Goal: Task Accomplishment & Management: Complete application form

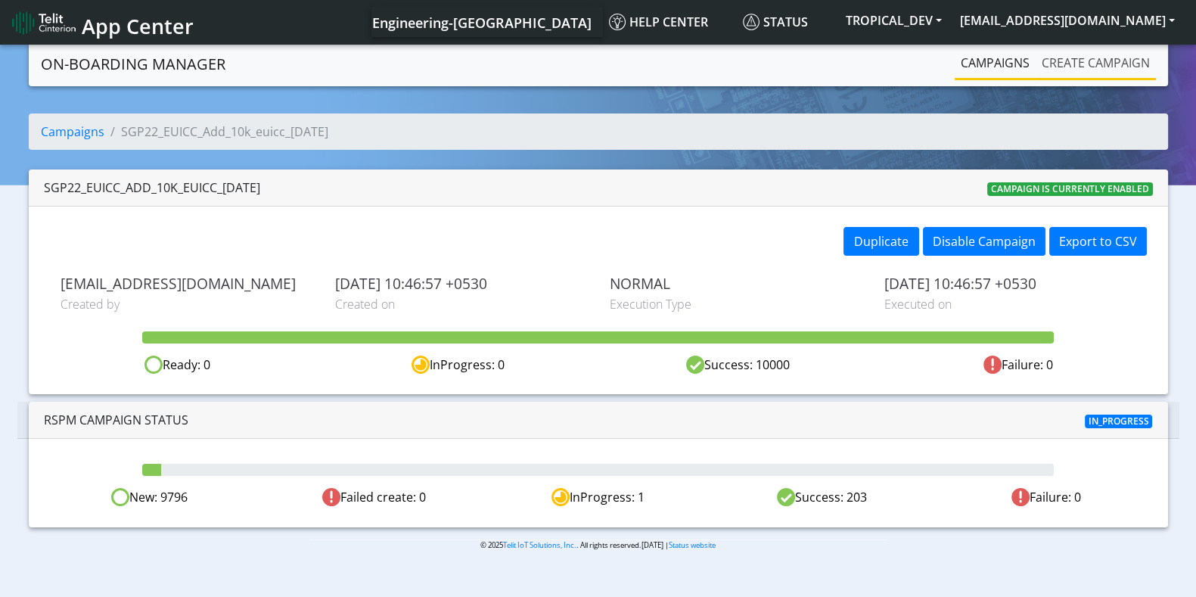
click at [1056, 66] on link "Create campaign" at bounding box center [1096, 63] width 120 height 30
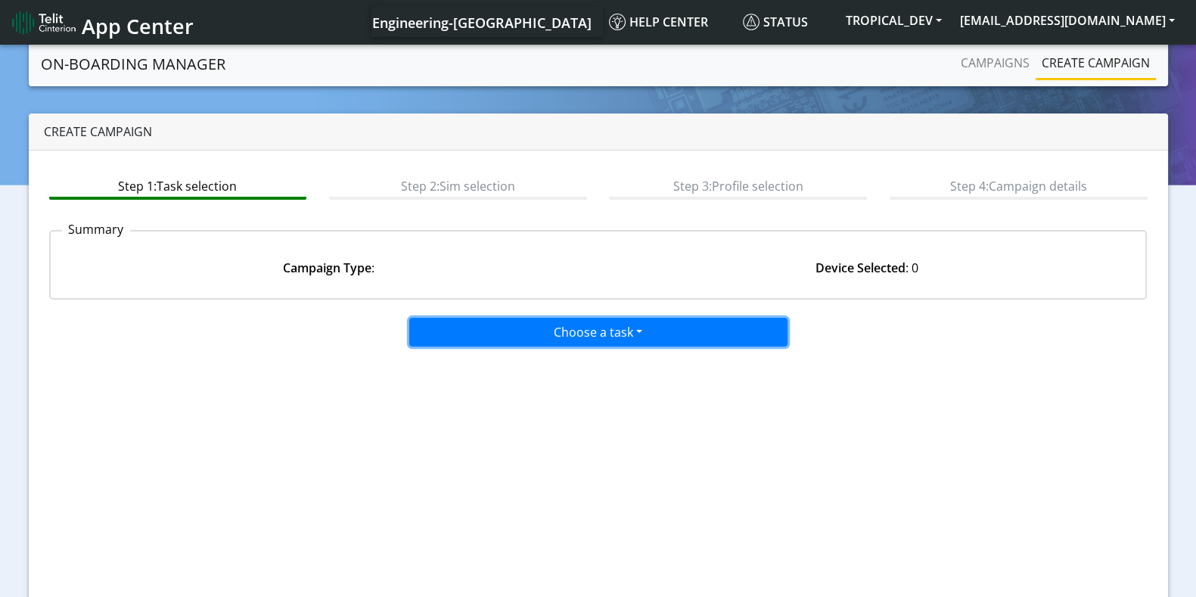
click at [584, 334] on button "Choose a task" at bounding box center [598, 332] width 378 height 29
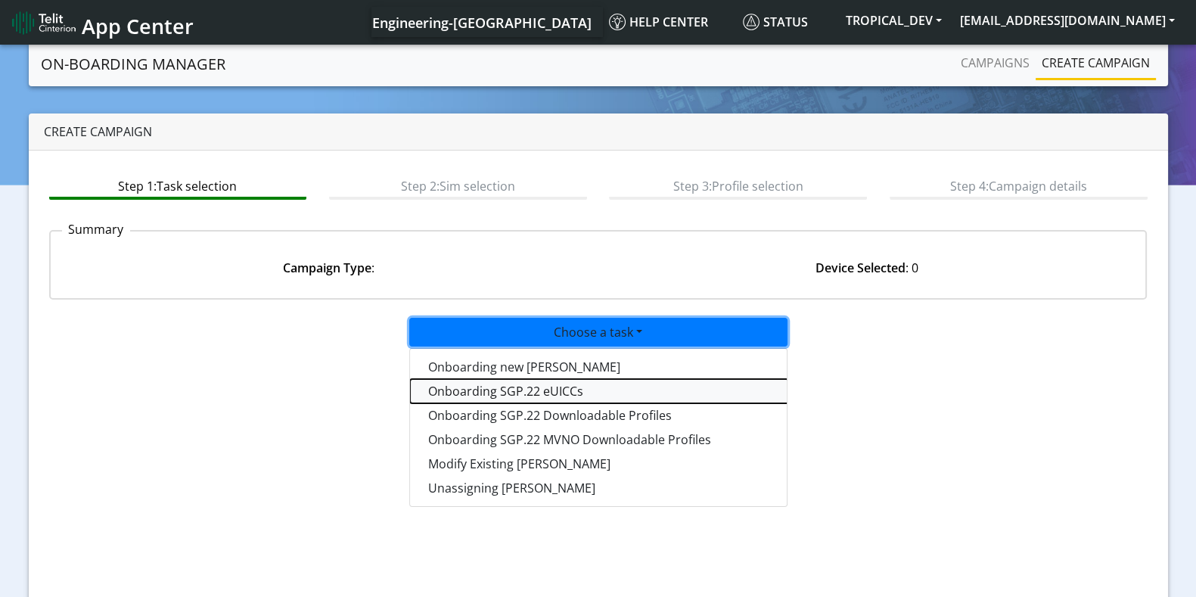
click at [515, 390] on tasksgp22eUICC-dropdown "Onboarding SGP.22 eUICCs" at bounding box center [599, 391] width 378 height 24
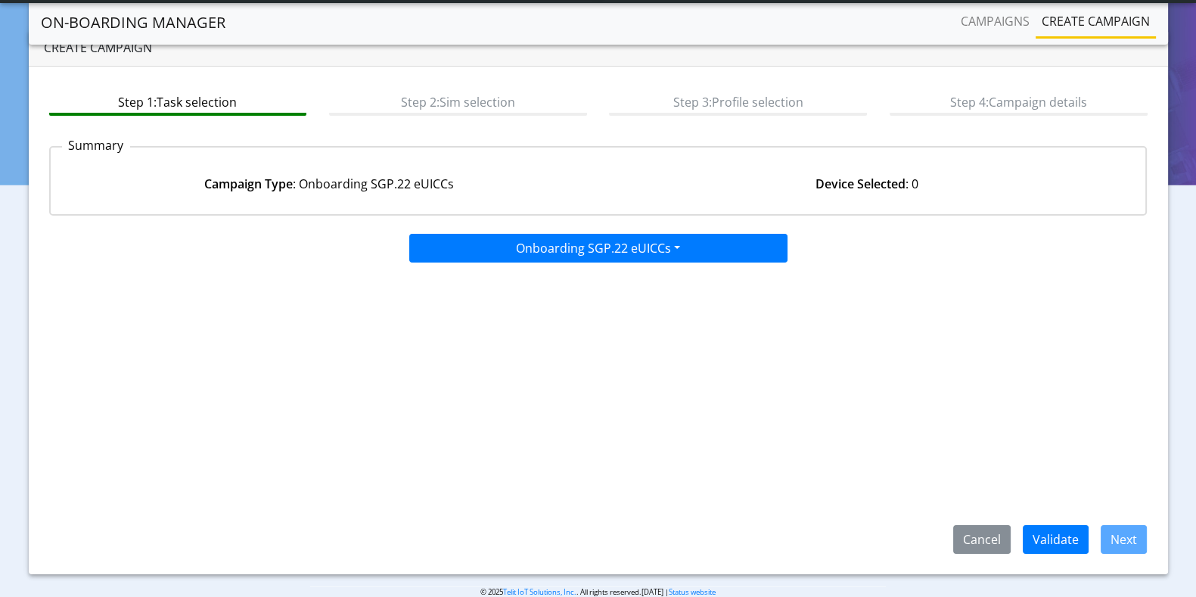
scroll to position [67, 0]
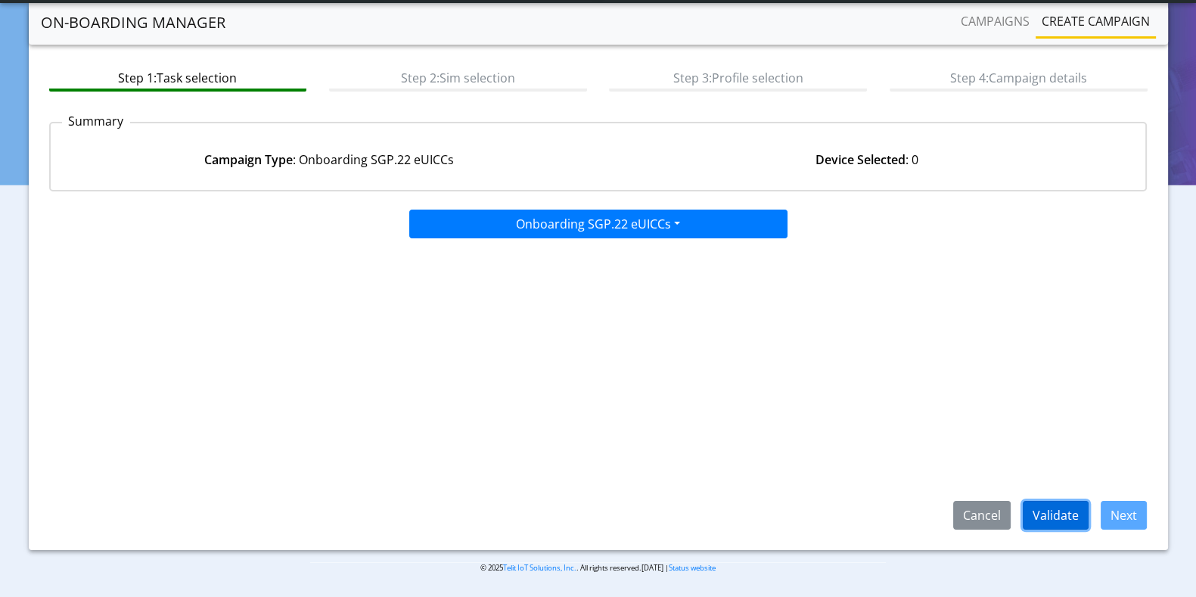
click at [1080, 514] on button "Validate" at bounding box center [1056, 515] width 66 height 29
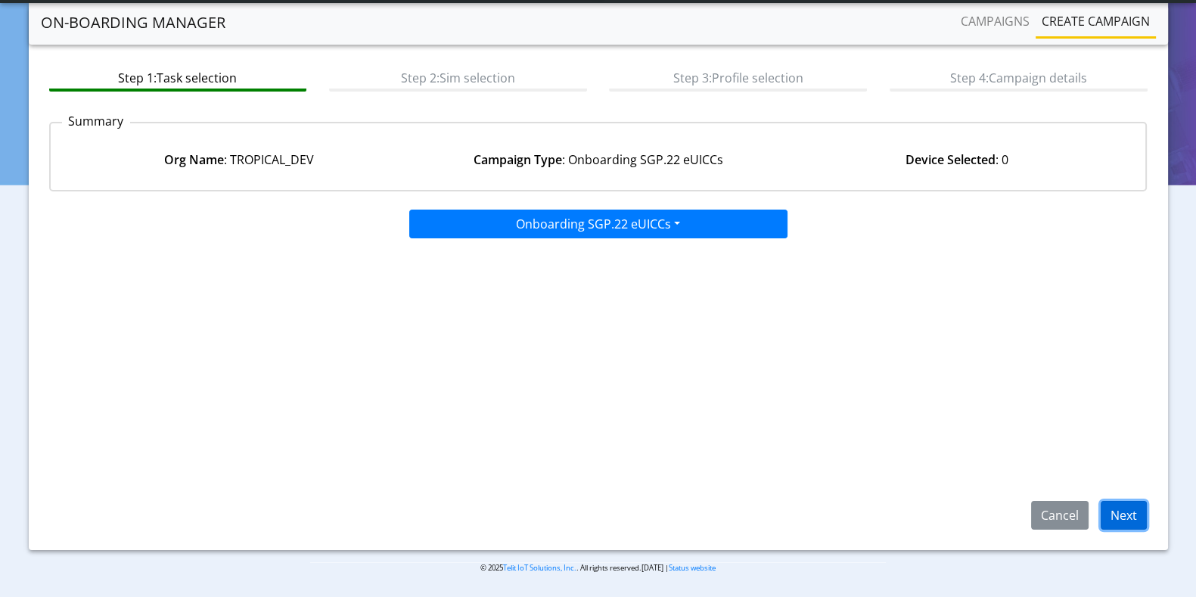
click at [1115, 506] on button "Next" at bounding box center [1124, 515] width 46 height 29
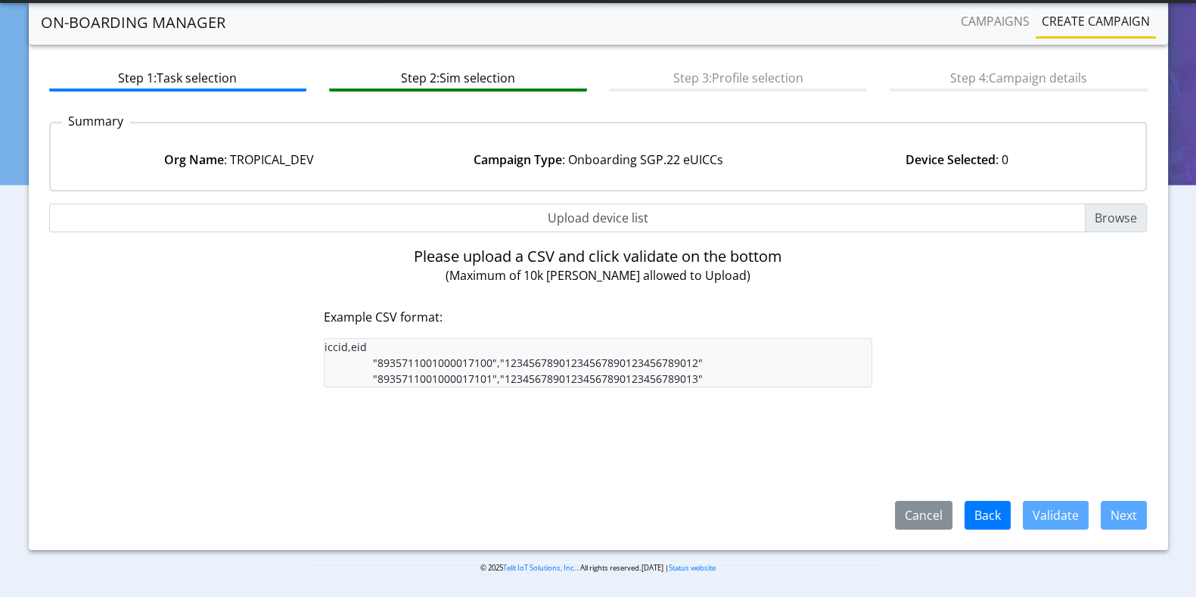
click at [1120, 215] on input "Upload device list" at bounding box center [598, 218] width 1099 height 29
type input "C:\fakepath\iccid_eid_10000.csv"
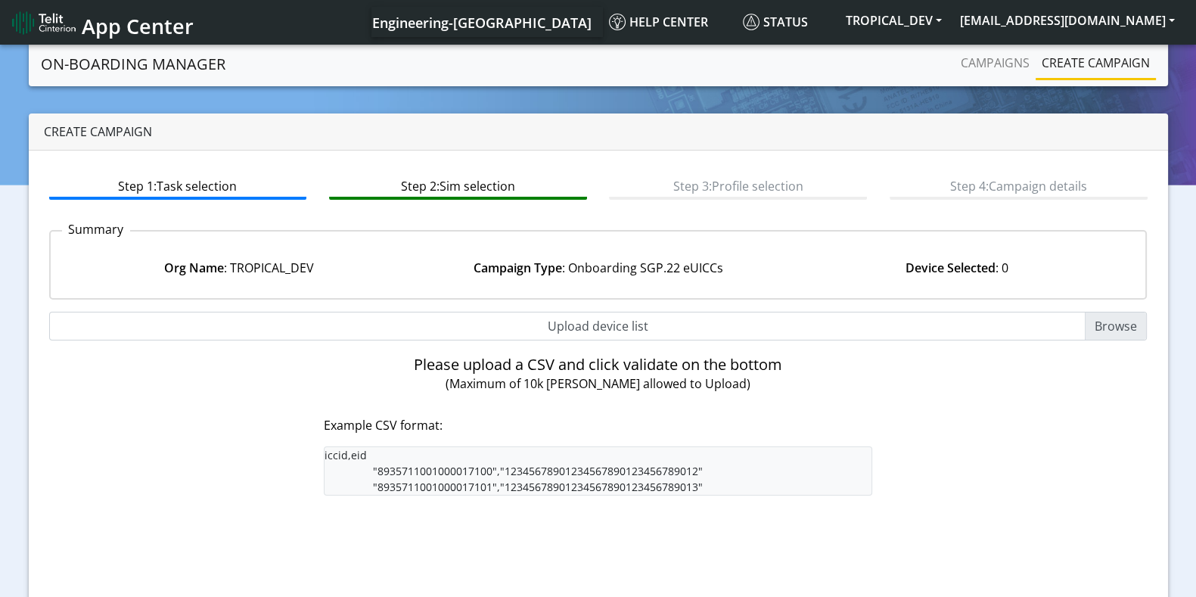
click at [1105, 327] on input "Upload device list" at bounding box center [598, 326] width 1099 height 29
type input "C:\fakepath\iccid_eid_10000.csv"
click at [1097, 322] on input "Upload device list" at bounding box center [598, 326] width 1099 height 29
type input "C:\fakepath\iccid_eid_10000.csv"
click at [1105, 332] on input "Upload device list" at bounding box center [598, 326] width 1099 height 29
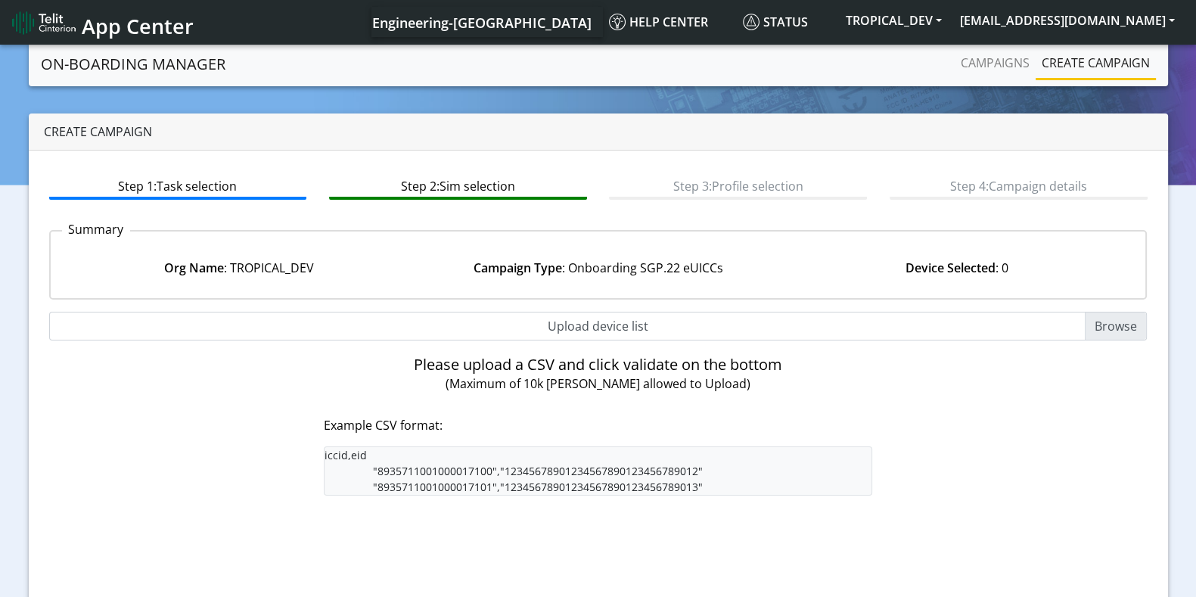
type input "C:\fakepath\iccid_eid_10000.csv"
click at [1093, 331] on input "Upload device list" at bounding box center [598, 326] width 1099 height 29
type input "C:\fakepath\iccid_eid_10000.csv"
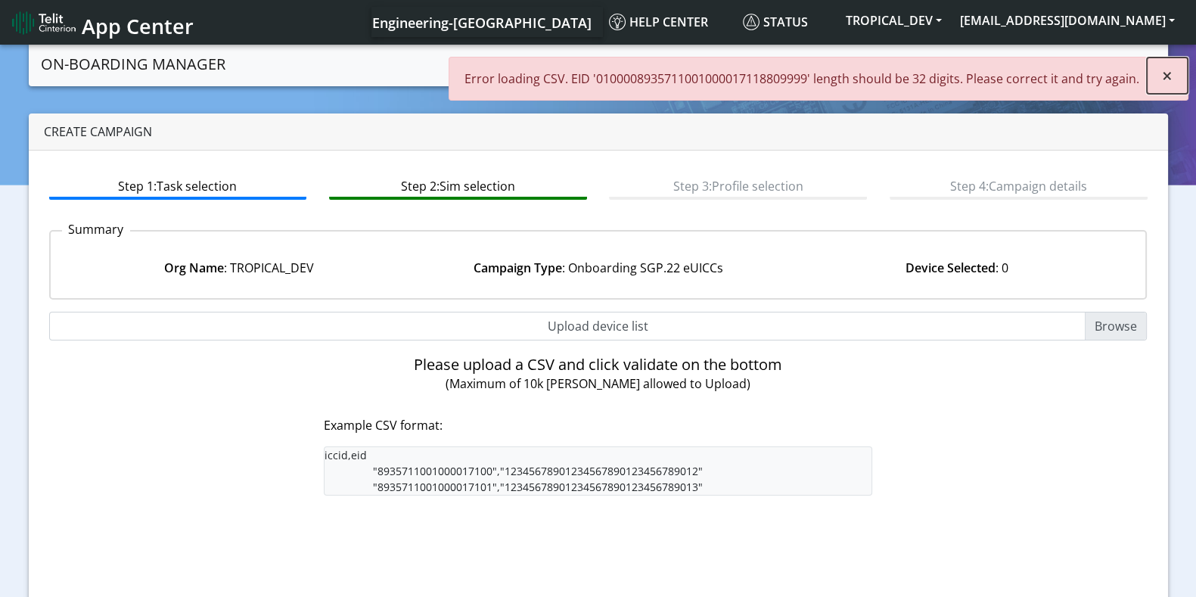
click at [1162, 71] on span "×" at bounding box center [1167, 75] width 11 height 25
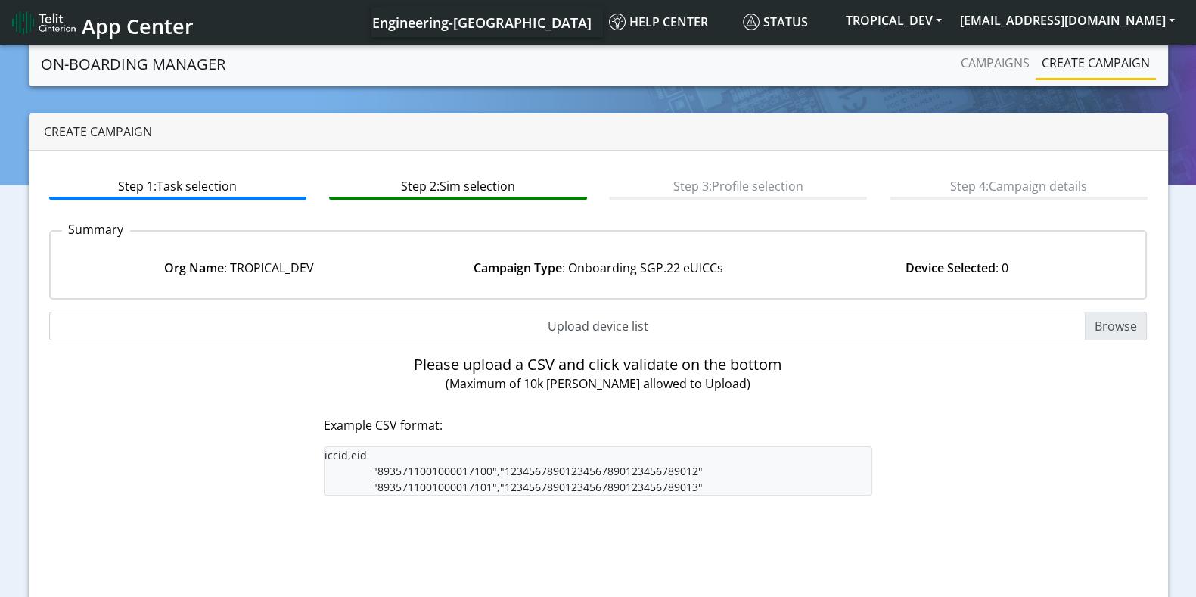
click at [1133, 334] on input "Upload device list" at bounding box center [598, 326] width 1099 height 29
type input "C:\fakepath\iccid_eid_10000.csv"
click at [1097, 320] on input "Upload device list" at bounding box center [598, 326] width 1099 height 29
type input "C:\fakepath\iccid_eid_10000.csv"
click at [1126, 327] on input "Upload device list" at bounding box center [598, 326] width 1099 height 29
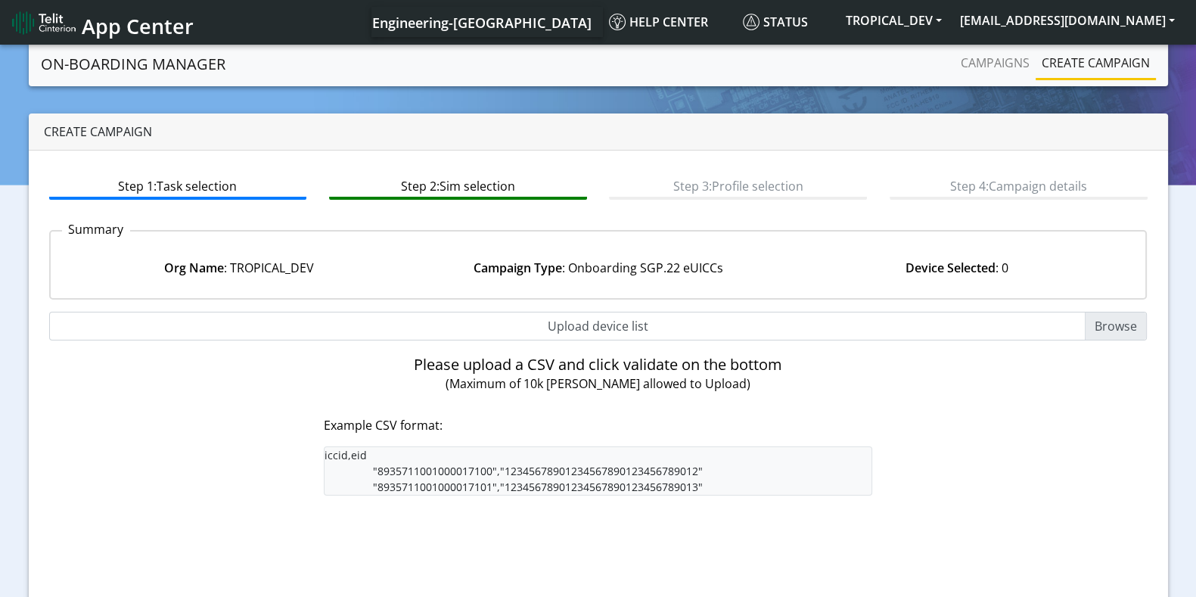
type input "C:\fakepath\iccid_eid_10000.csv"
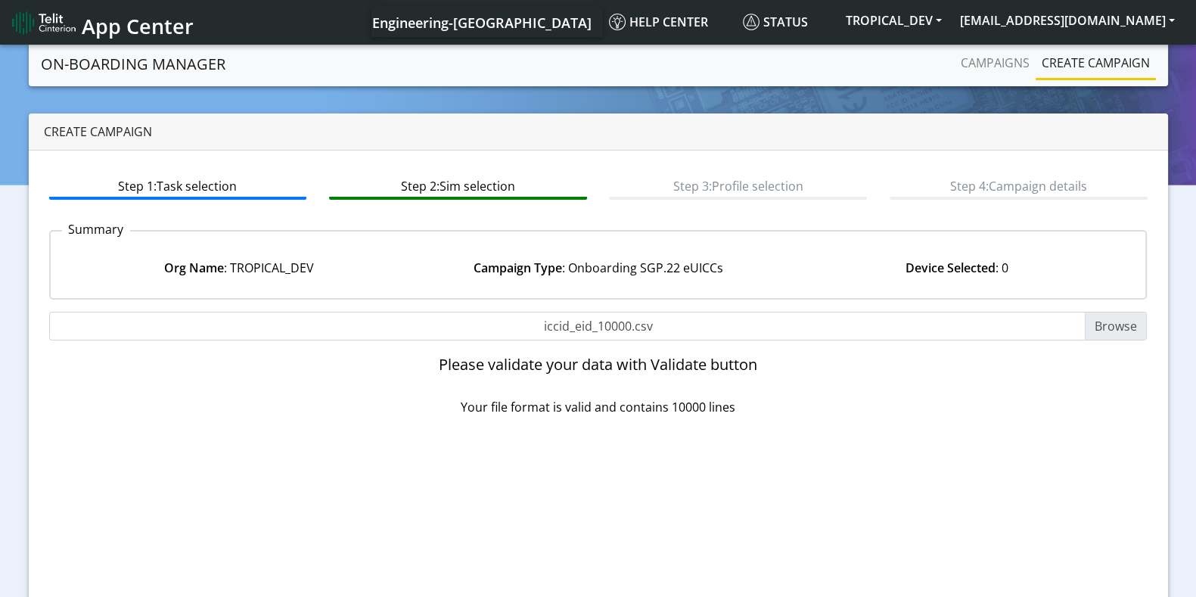
click at [1112, 327] on input "iccid_eid_10000.csv" at bounding box center [598, 326] width 1099 height 29
type input "C:\fakepath\iccid_eid_10000.csv"
click at [1114, 327] on input "iccid_eid_10000.csv" at bounding box center [598, 326] width 1099 height 29
type input "C:\fakepath\iccid_eid_10000.csv"
click at [1124, 320] on input "iccid_eid_10000.csv" at bounding box center [598, 326] width 1099 height 29
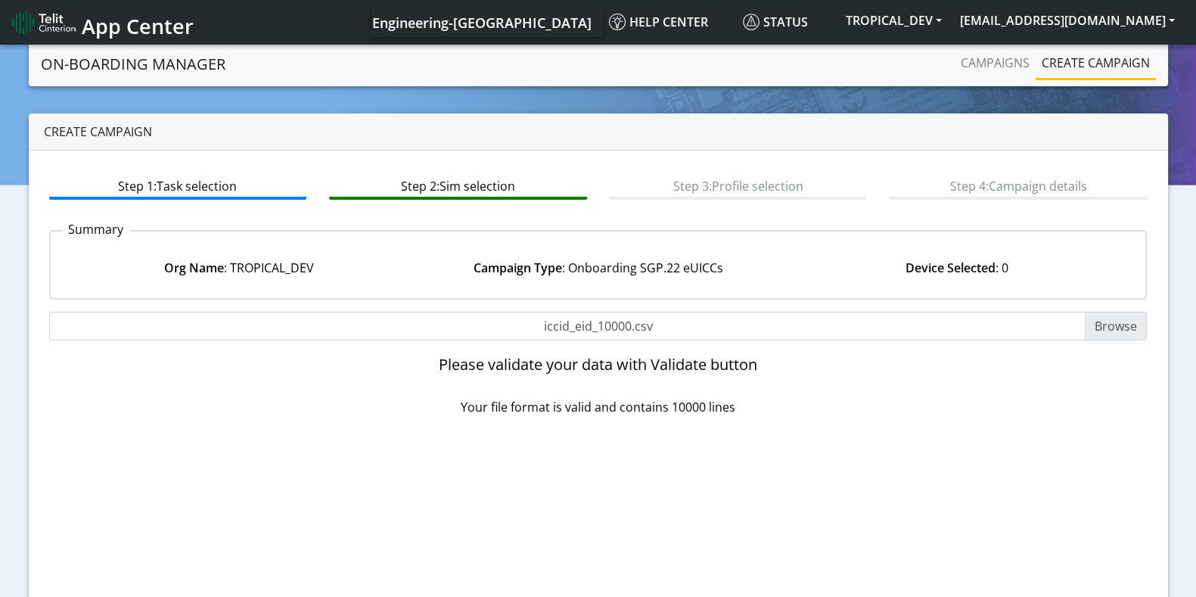
type input "C:\fakepath\iccid_eid_10000.csv"
click at [1126, 323] on input "iccid_eid_10000.csv" at bounding box center [598, 326] width 1099 height 29
type input "C:\fakepath\iccid_eid_10000.csv"
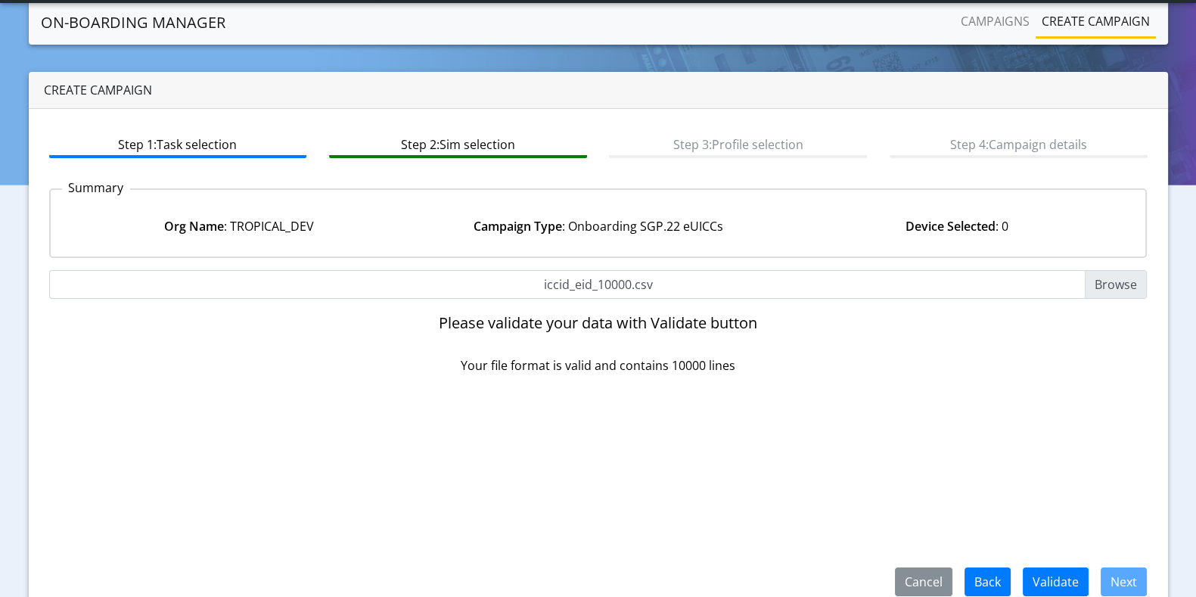
scroll to position [67, 0]
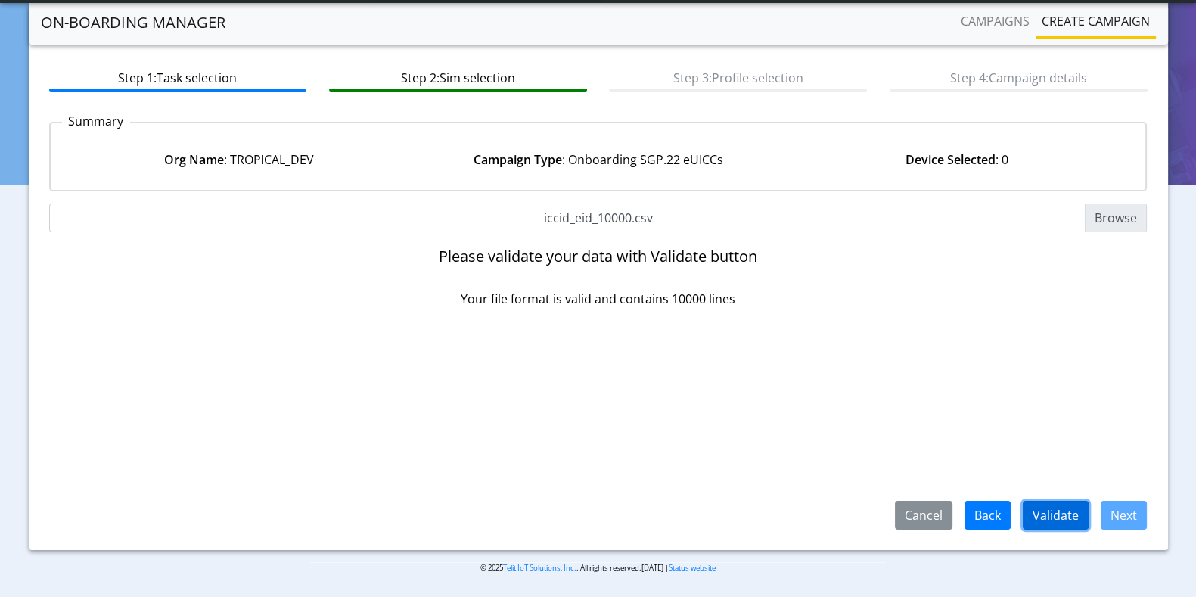
click at [1063, 510] on button "Validate" at bounding box center [1056, 515] width 66 height 29
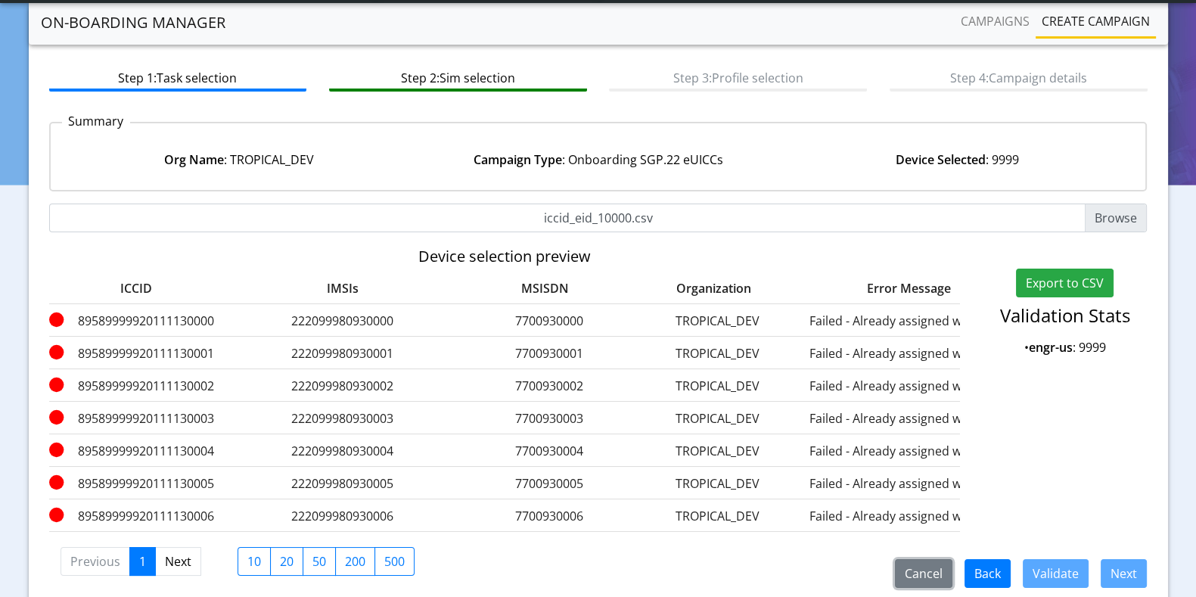
click at [929, 585] on button "Cancel" at bounding box center [924, 573] width 58 height 29
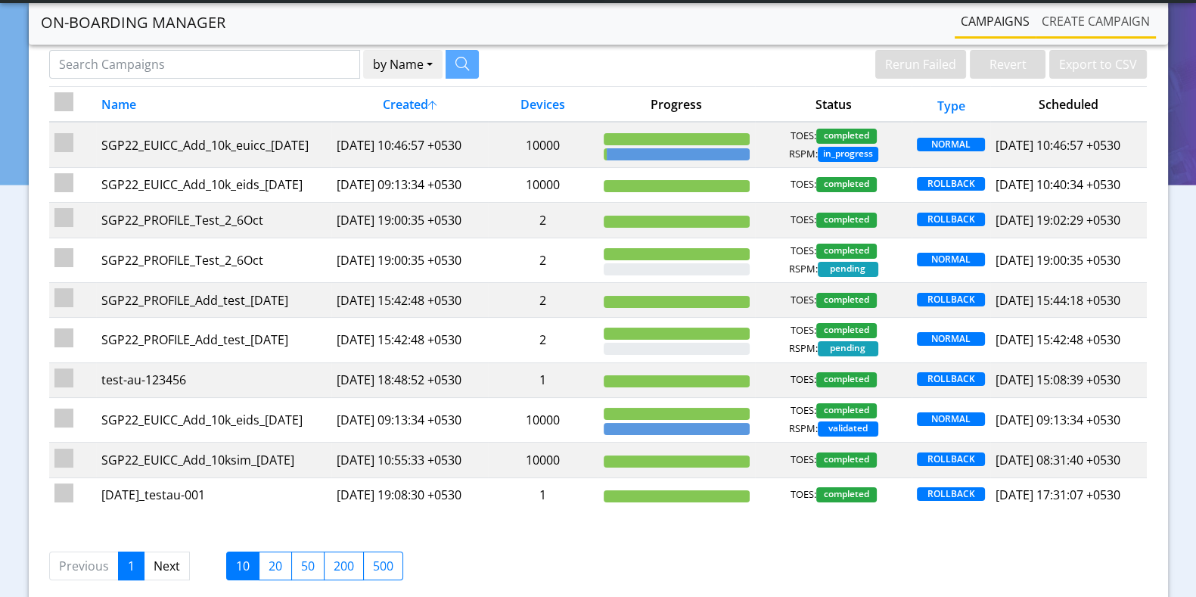
click at [1128, 17] on link "Create campaign" at bounding box center [1096, 21] width 120 height 30
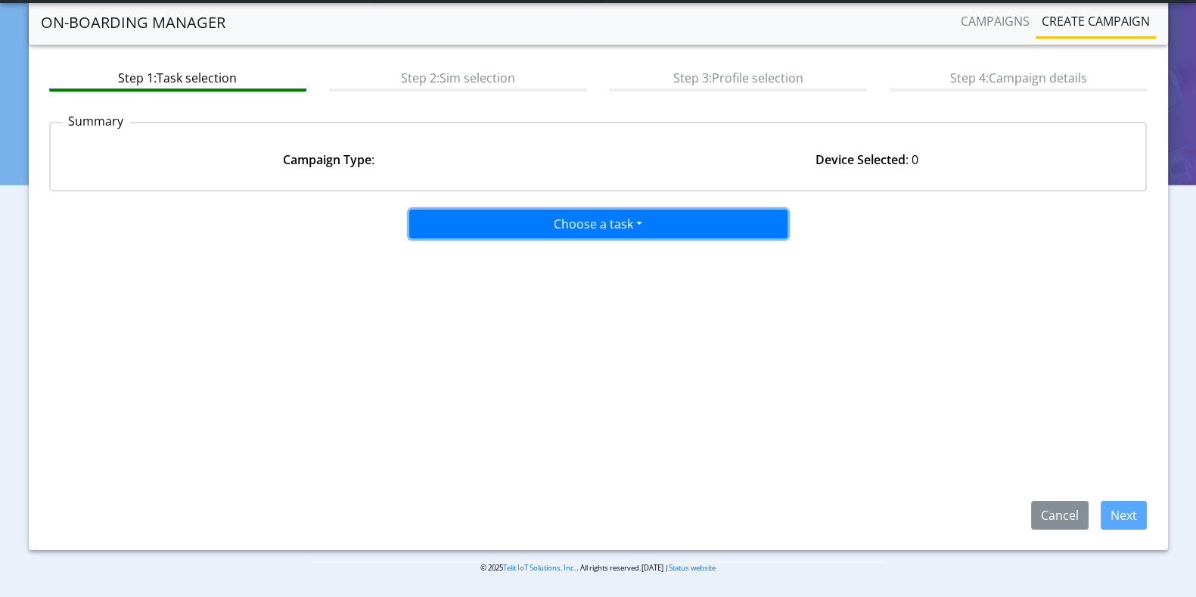
click at [630, 223] on button "Choose a task" at bounding box center [598, 224] width 378 height 29
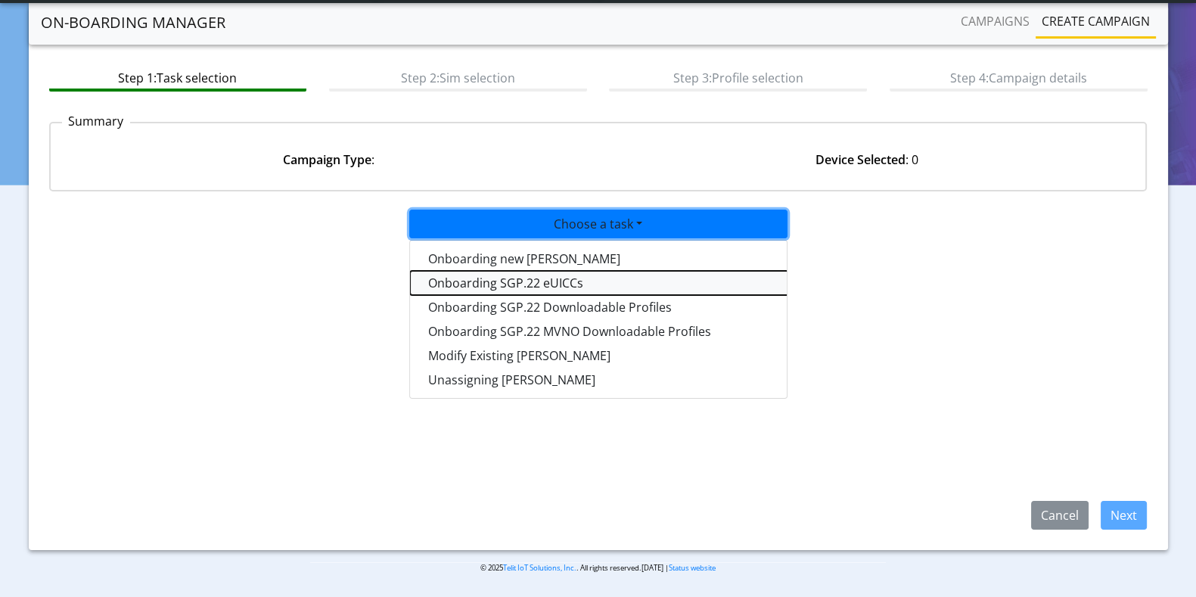
click at [504, 283] on tasksgp22eUICC-dropdown "Onboarding SGP.22 eUICCs" at bounding box center [599, 283] width 378 height 24
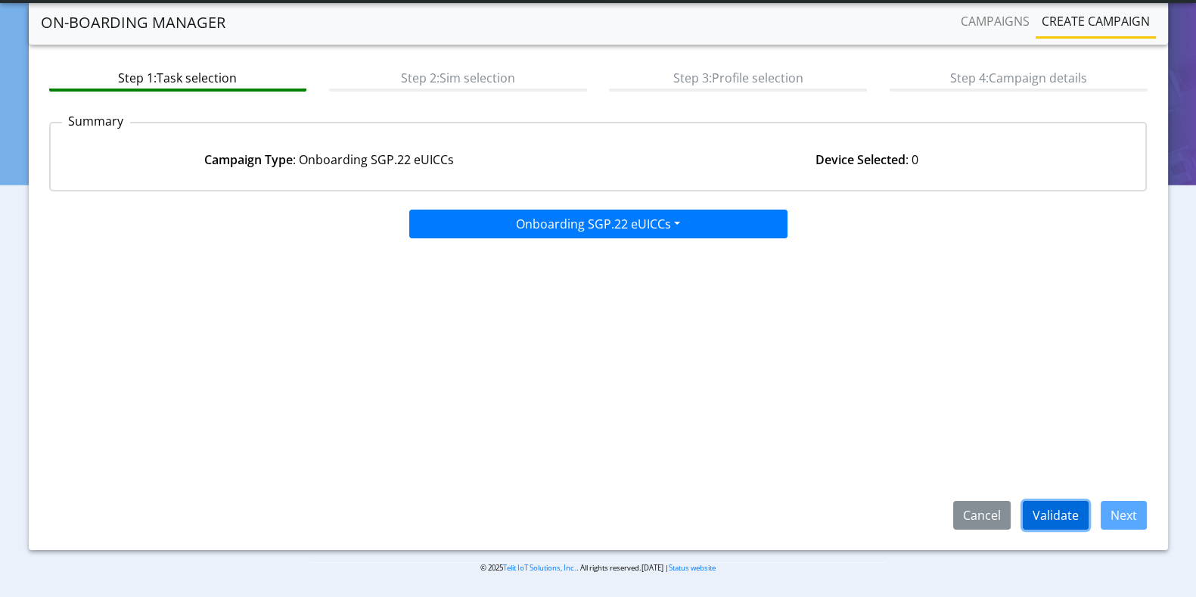
click at [1058, 518] on button "Validate" at bounding box center [1056, 515] width 66 height 29
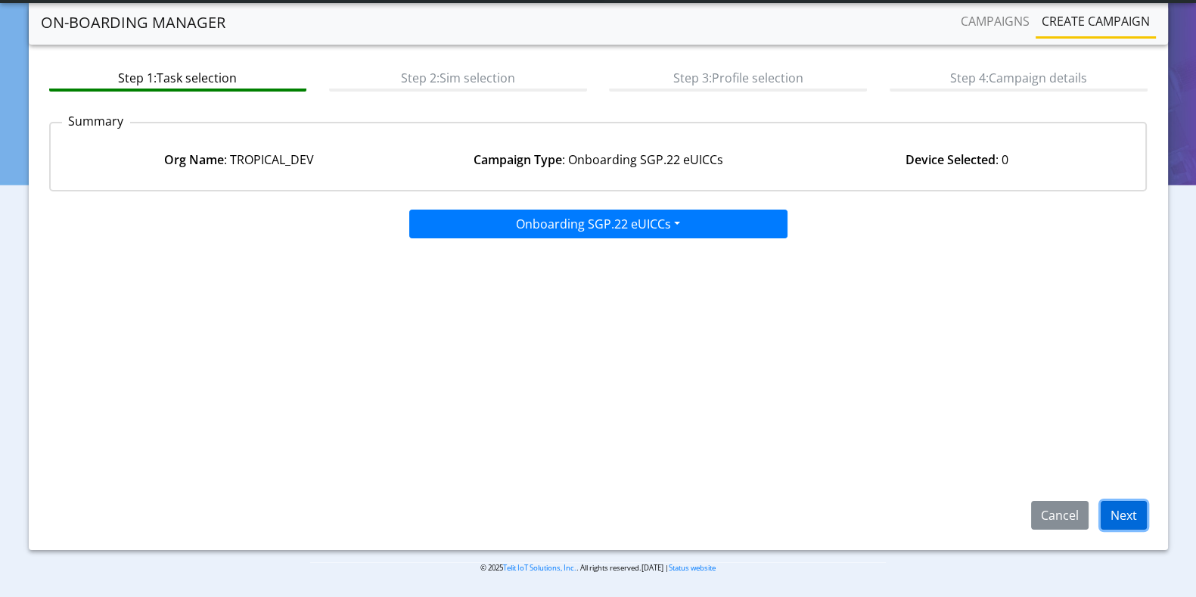
click at [1123, 518] on button "Next" at bounding box center [1124, 515] width 46 height 29
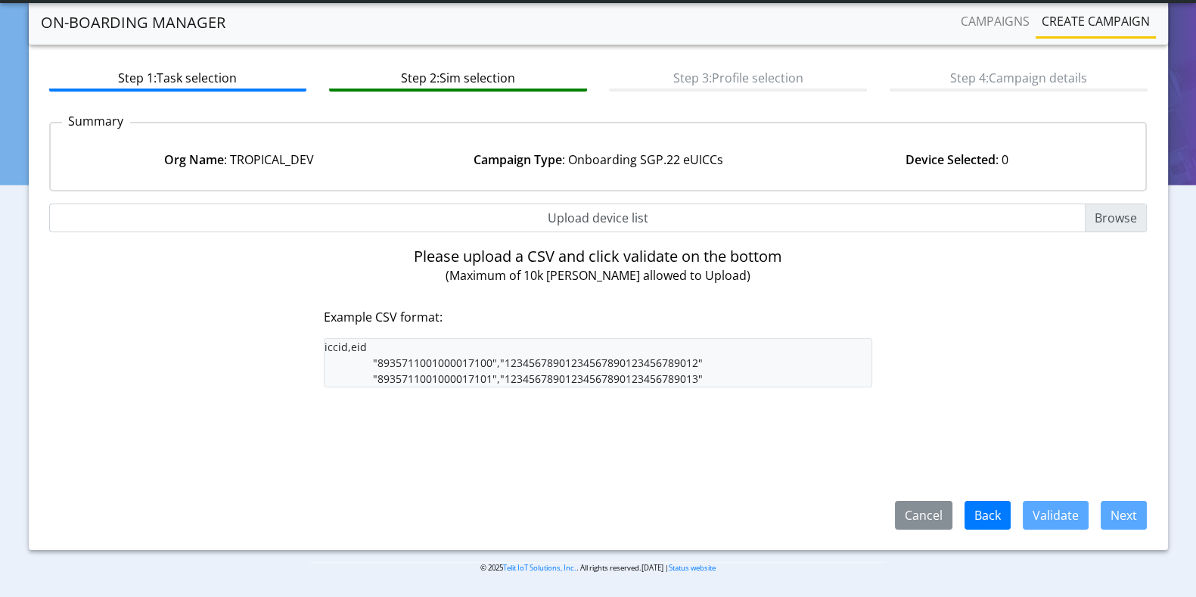
click at [1119, 217] on input "Upload device list" at bounding box center [598, 218] width 1099 height 29
type input "C:\fakepath\iccid_eid_10000.csv"
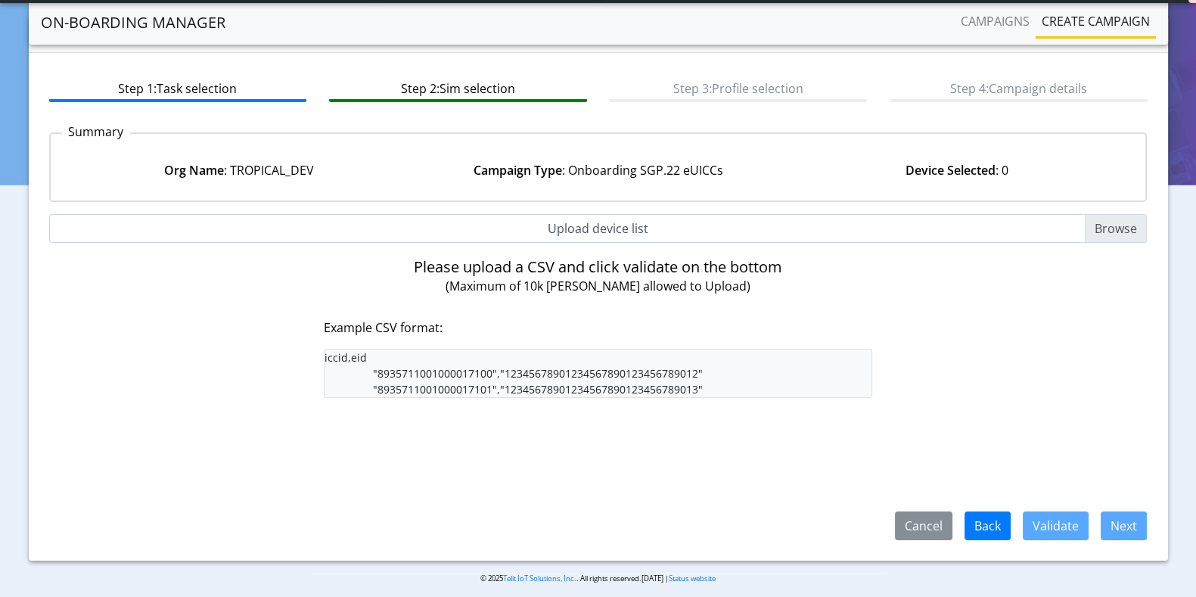
scroll to position [67, 0]
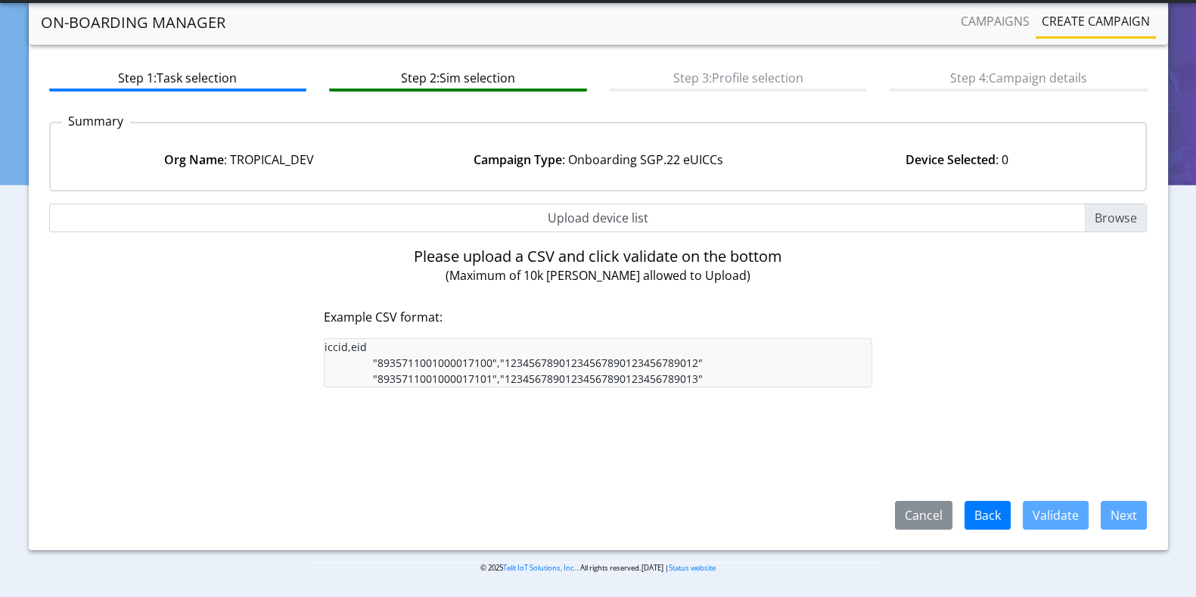
click at [1115, 215] on input "Upload device list" at bounding box center [598, 218] width 1099 height 29
type input "C:\fakepath\iccid_eid_10000.csv"
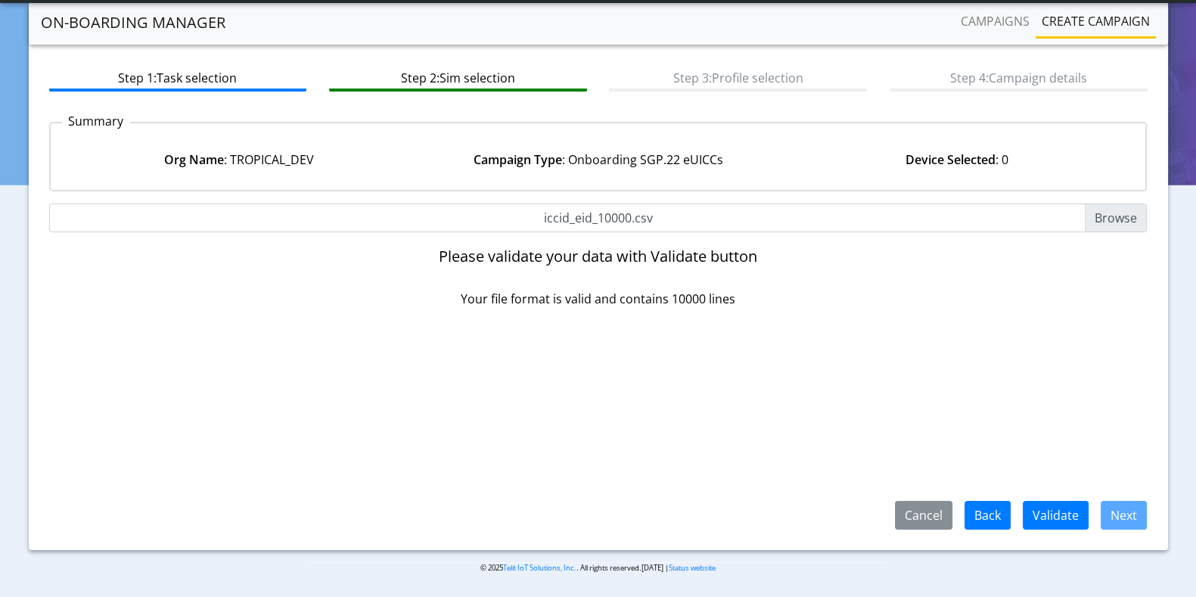
click at [1106, 213] on input "iccid_eid_10000.csv" at bounding box center [598, 218] width 1099 height 29
type input "C:\fakepath\iccid_eid_10000.csv"
click at [1111, 217] on input "iccid_eid_10000.csv" at bounding box center [598, 218] width 1099 height 29
type input "C:\fakepath\iccid_eid_10000.csv"
click at [1120, 217] on input "iccid_eid_10000.csv" at bounding box center [598, 218] width 1099 height 29
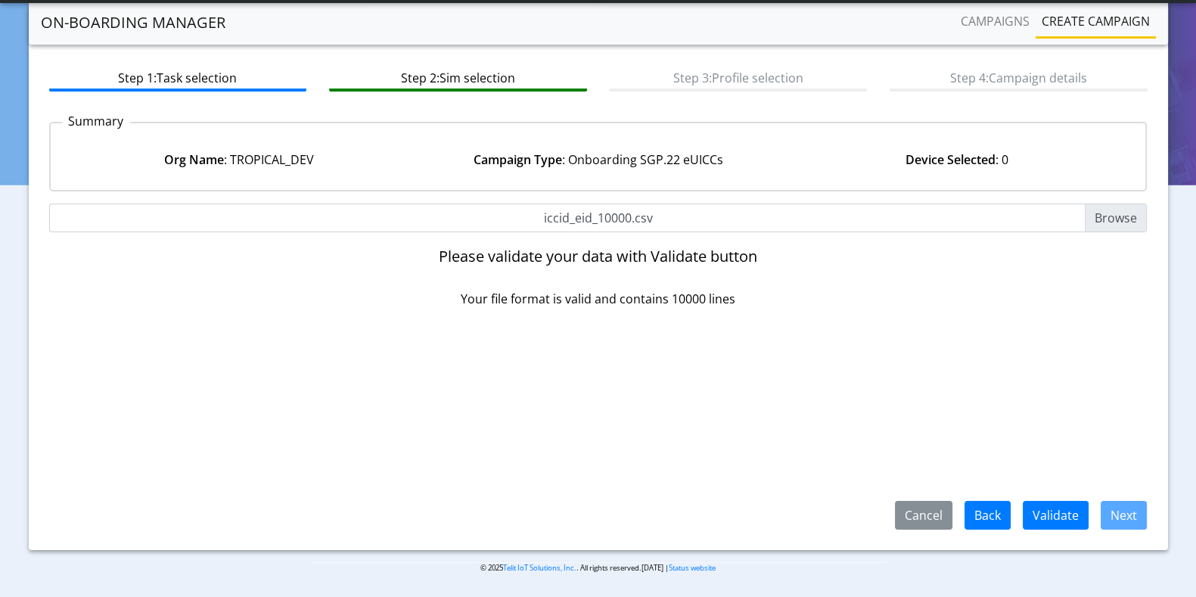
type input "C:\fakepath\iccid_eid_10000.csv"
click at [1106, 216] on input "iccid_eid_10000.csv" at bounding box center [598, 218] width 1099 height 29
type input "C:\fakepath\iccid_eid_10000.csv"
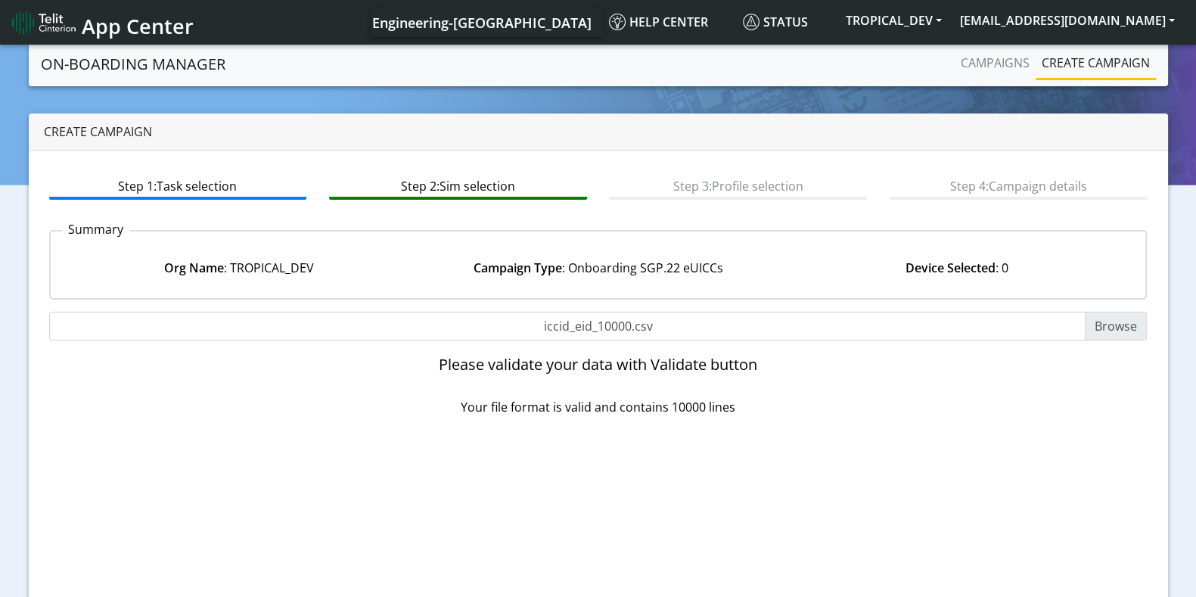
click at [1126, 323] on input "iccid_eid_10000.csv" at bounding box center [598, 326] width 1099 height 29
type input "C:\fakepath\iccid_eid_list_5.csv"
click at [1123, 331] on input "iccid_eid_list_5.csv" at bounding box center [598, 326] width 1099 height 29
type input "C:\fakepath\iccid_eid_10000.csv"
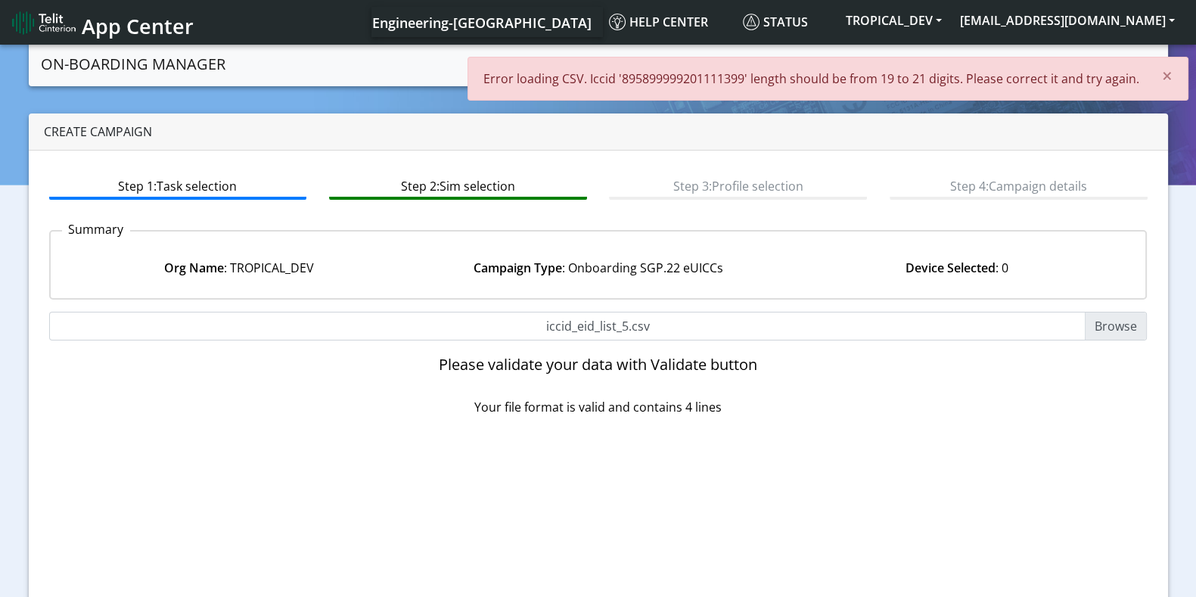
click at [705, 73] on p "Error loading CSV. Iccid '895899999201111399' length should be from 19 to 21 di…" at bounding box center [812, 79] width 656 height 18
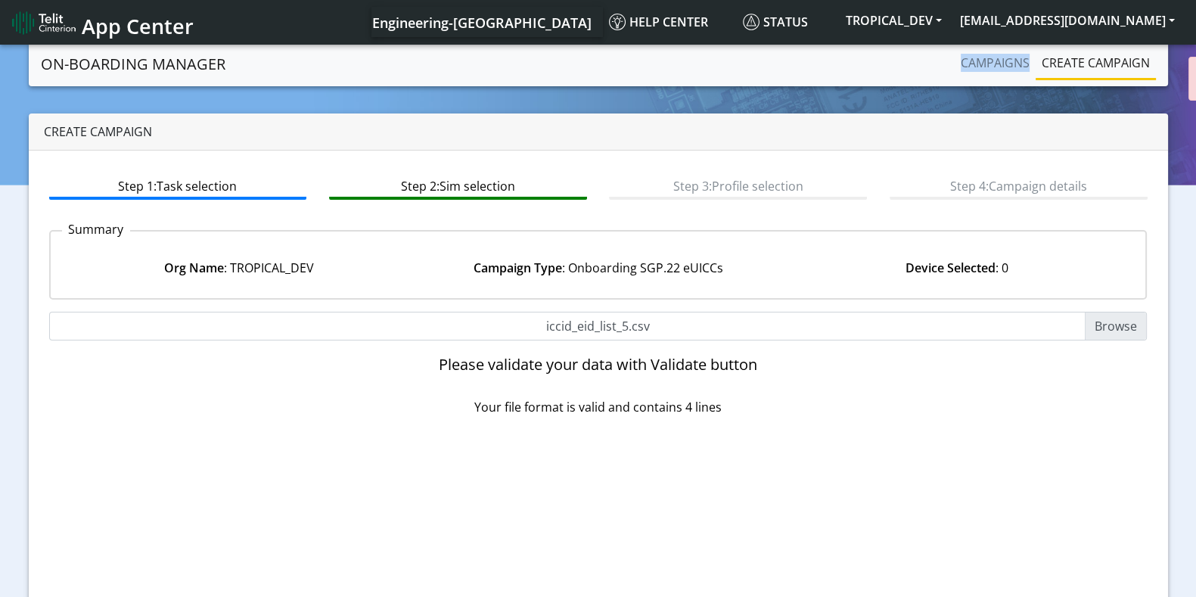
click at [705, 73] on nav "On-Boarding Manager Campaigns Create campaign" at bounding box center [599, 64] width 1140 height 45
click at [1131, 324] on input "iccid_eid_list_5.csv" at bounding box center [598, 326] width 1099 height 29
type input "C:\fakepath\iccid_eid_10000.csv"
click at [1109, 331] on input "iccid_eid_list_5.csv" at bounding box center [598, 326] width 1099 height 29
type input "C:\fakepath\iccid_eid_10000.csv"
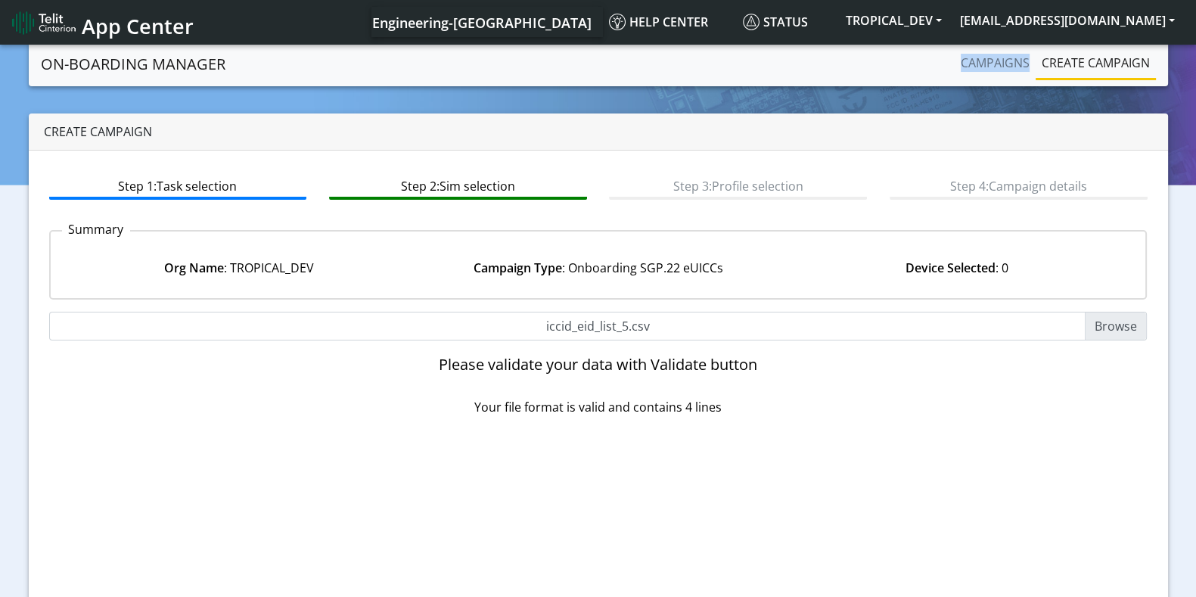
click at [1097, 328] on input "iccid_eid_list_5.csv" at bounding box center [598, 326] width 1099 height 29
type input "C:\fakepath\iccid_eid_10000.csv"
click at [1128, 319] on input "iccid_eid_10000.csv" at bounding box center [598, 326] width 1099 height 29
type input "C:\fakepath\iccid_eid_10000.csv"
click at [988, 60] on link "Campaigns" at bounding box center [995, 63] width 81 height 30
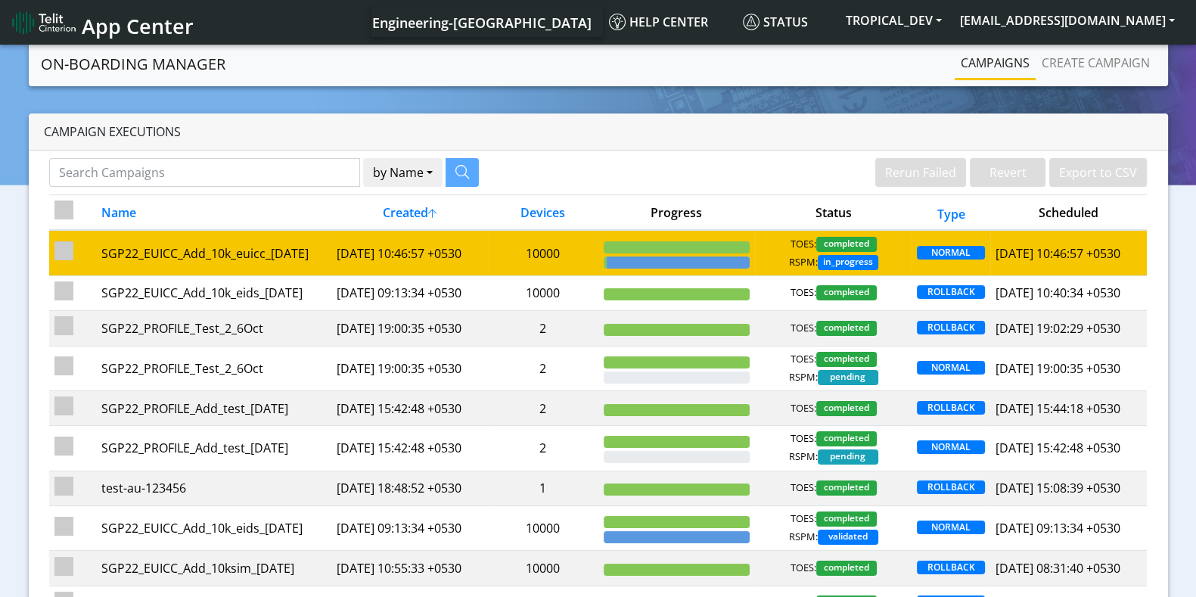
click at [469, 256] on td "[DATE] 10:46:57 +0530" at bounding box center [409, 252] width 157 height 45
